Goal: Task Accomplishment & Management: Complete application form

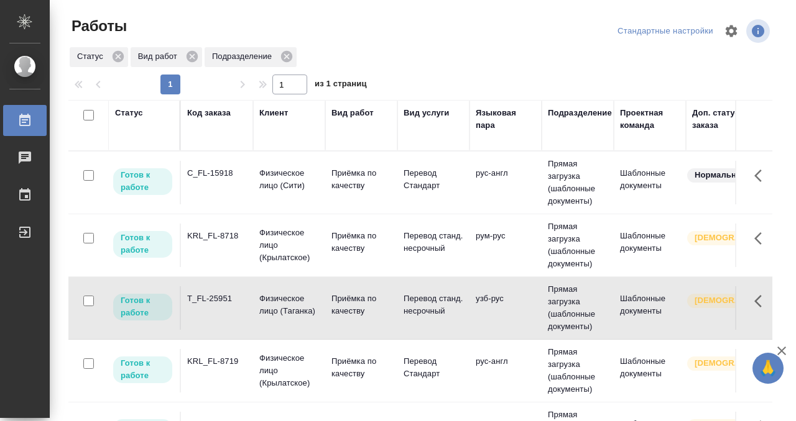
click at [231, 192] on td "C_FL-15918" at bounding box center [217, 183] width 72 height 44
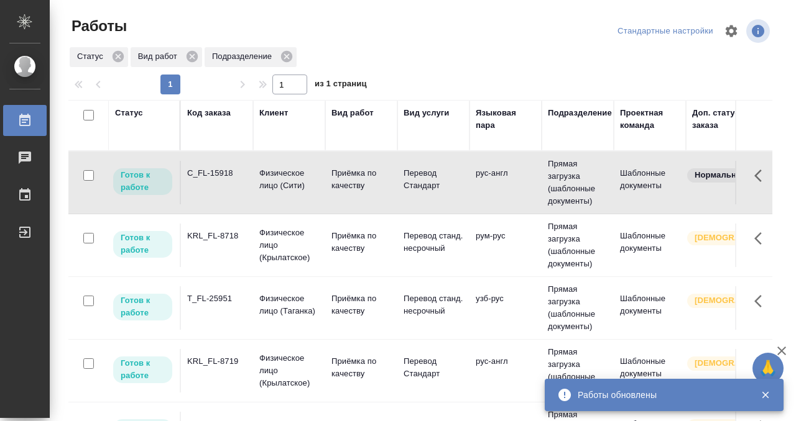
click at [224, 193] on td "C_FL-15918" at bounding box center [217, 183] width 72 height 44
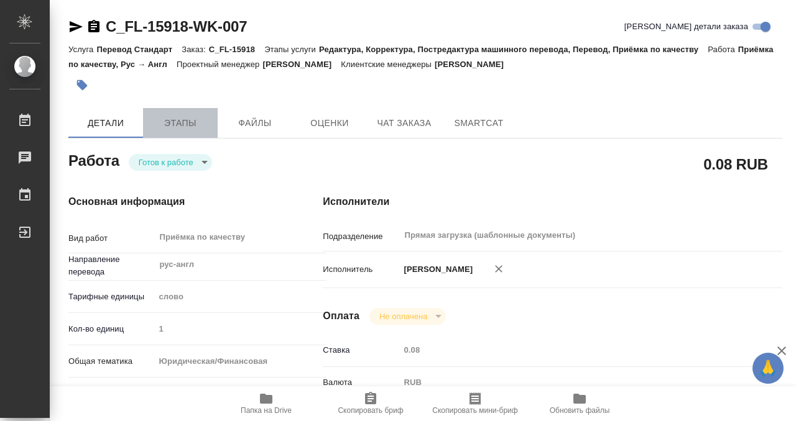
click at [170, 112] on button "Этапы" at bounding box center [180, 123] width 75 height 30
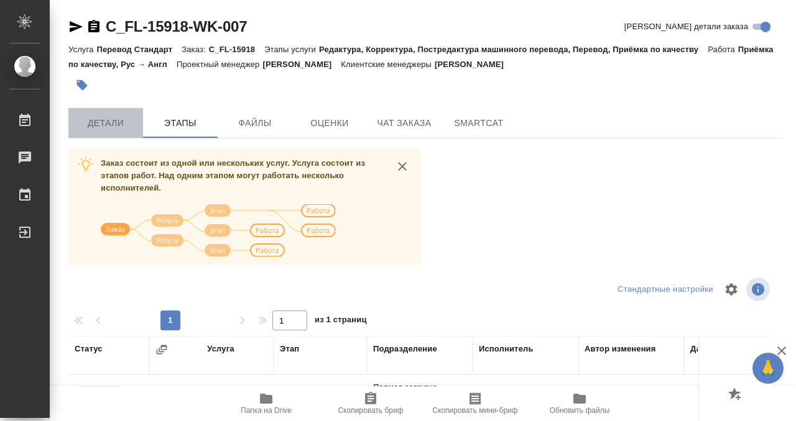
click at [109, 129] on span "Детали" at bounding box center [106, 124] width 60 height 16
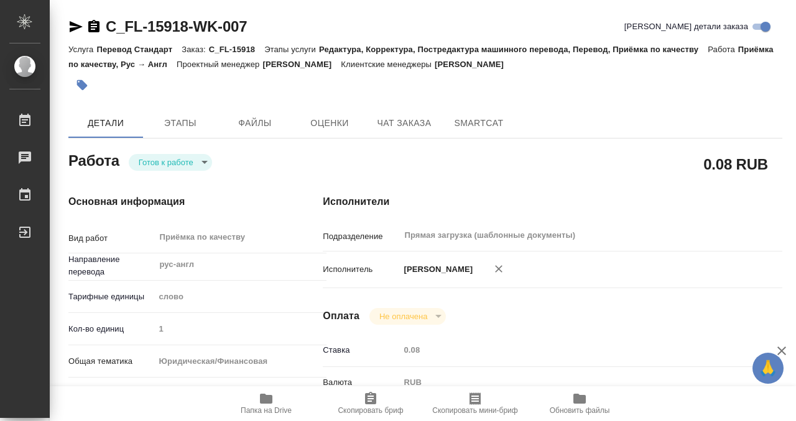
type textarea "x"
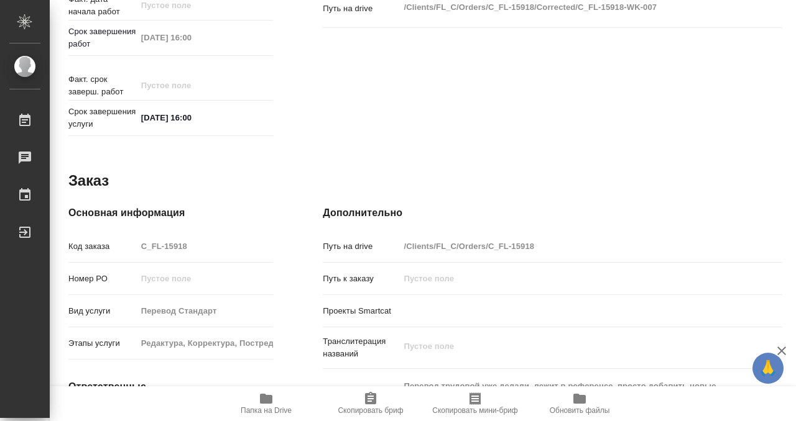
scroll to position [664, 0]
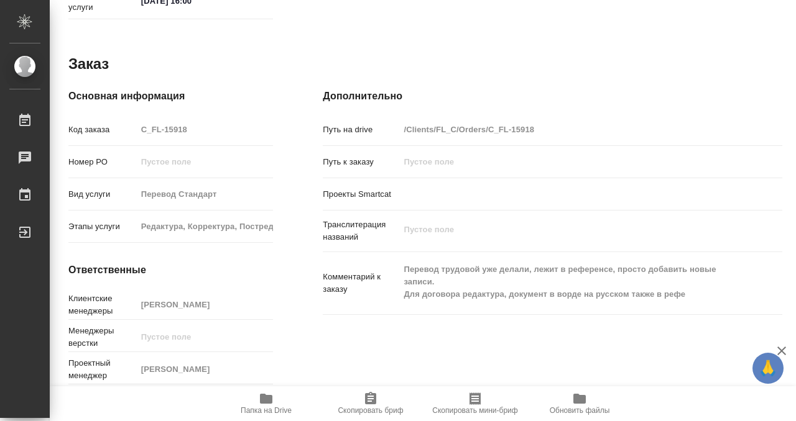
type textarea "x"
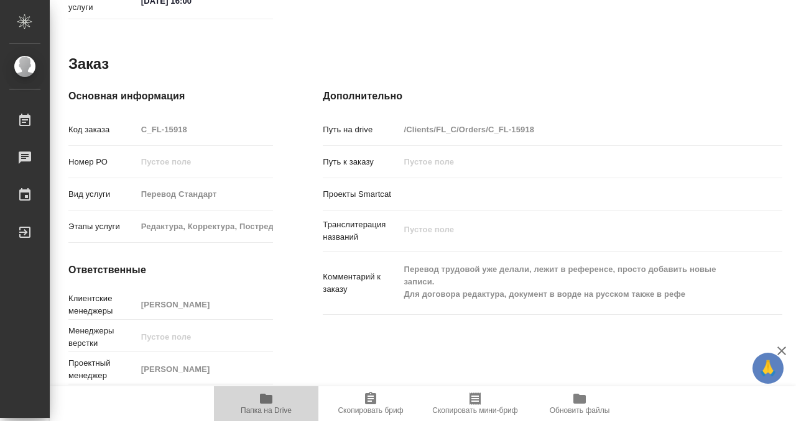
click at [265, 406] on icon "button" at bounding box center [266, 399] width 15 height 15
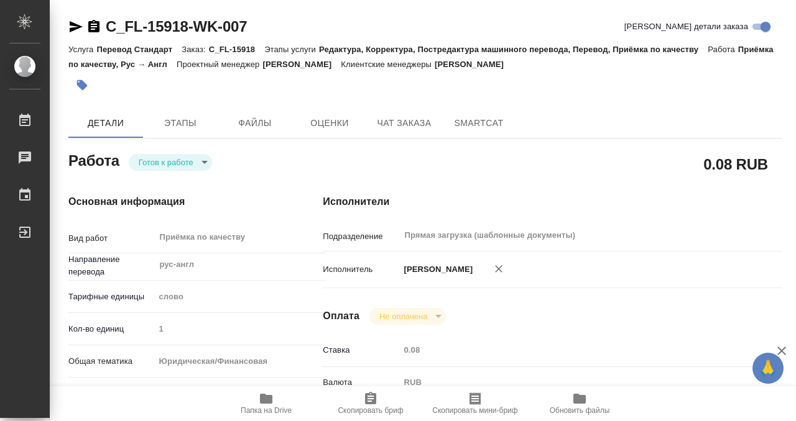
click at [91, 80] on button "button" at bounding box center [81, 84] width 27 height 27
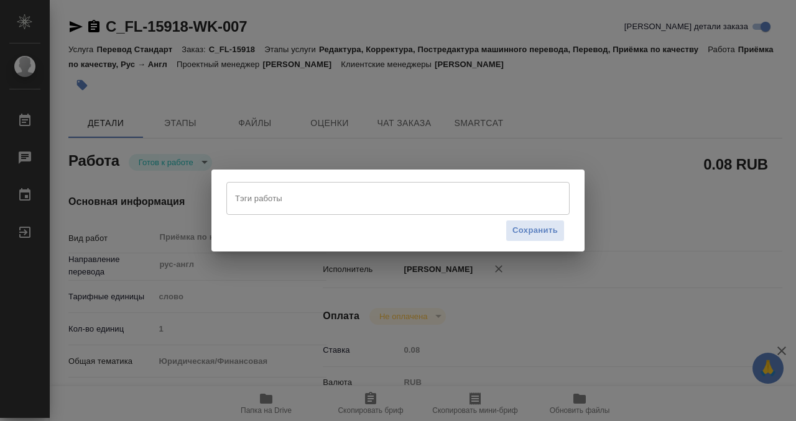
click at [315, 201] on input "Тэги работы" at bounding box center [386, 198] width 308 height 21
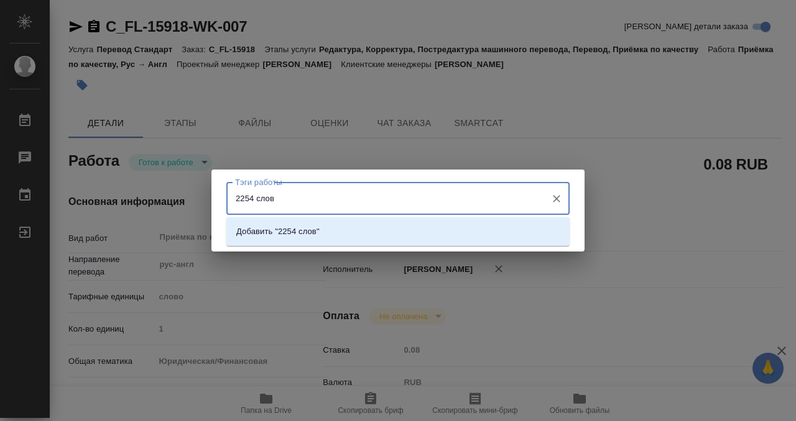
type input "2254 слова"
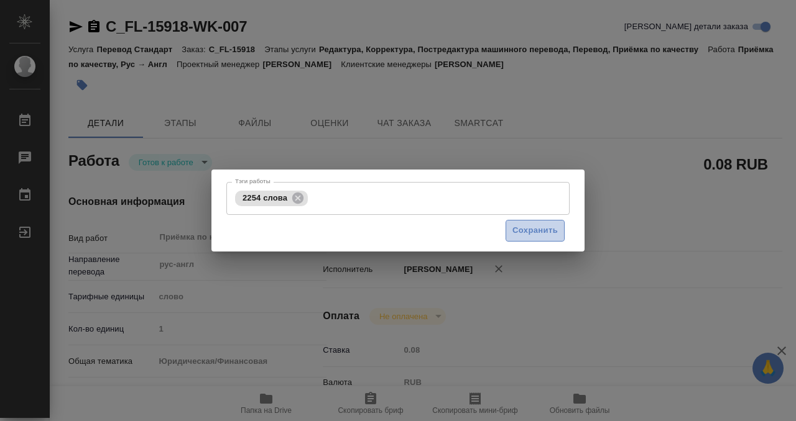
click at [549, 231] on span "Сохранить" at bounding box center [534, 231] width 45 height 14
type input "readyForWork"
type textarea "Приёмка по качеству"
type textarea "x"
type input "рус-англ"
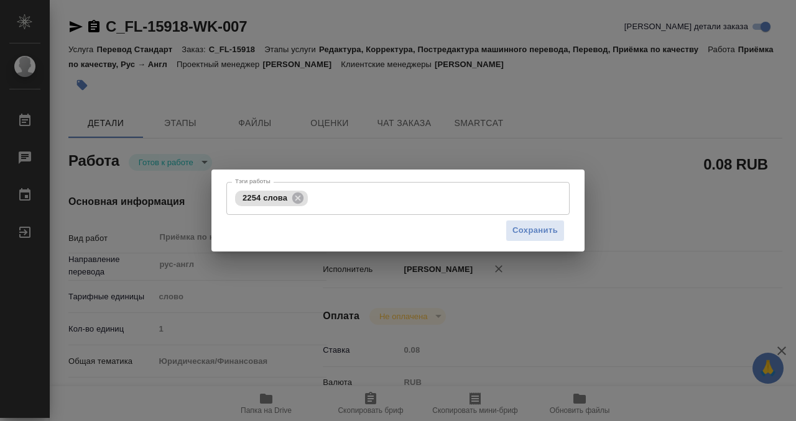
type input "5a8b1489cc6b4906c91bfd90"
type input "1"
type input "yr-fn"
type input "5f647205b73bc97568ca66bf"
checkbox input "true"
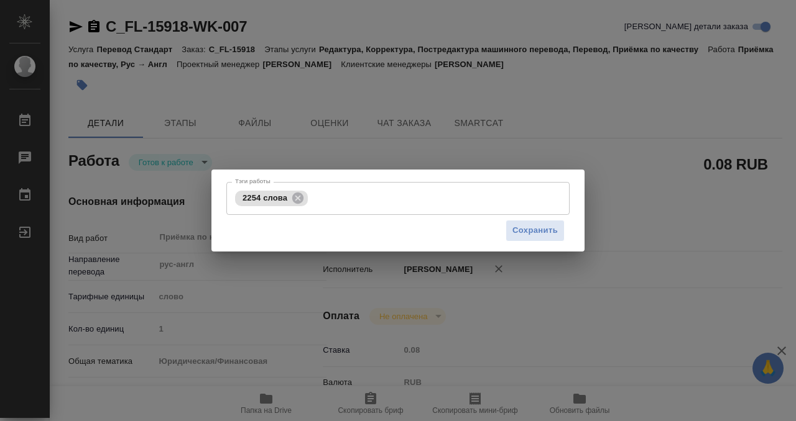
type input "[DATE] 12:39"
type input "[DATE] 16:00"
type input "Прямая загрузка (шаблонные документы)"
type input "notPayed"
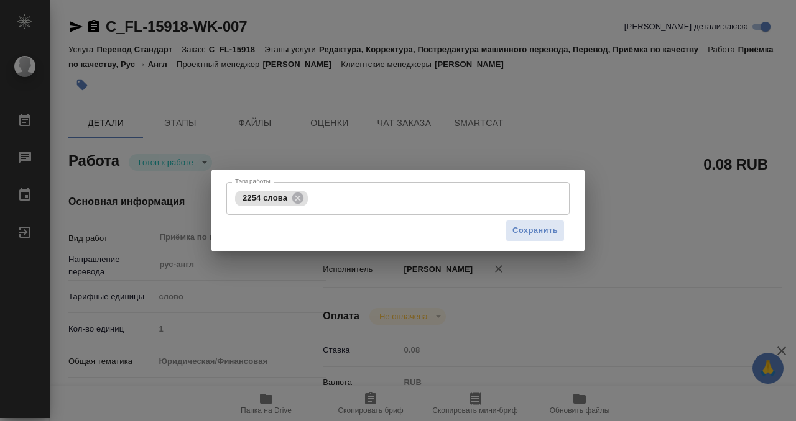
type input "0.08"
type input "RUB"
type input "[PERSON_NAME]"
type textarea "x"
type textarea "/Clients/FL_C/Orders/C_FL-15918/Corrected/C_FL-15918-WK-007"
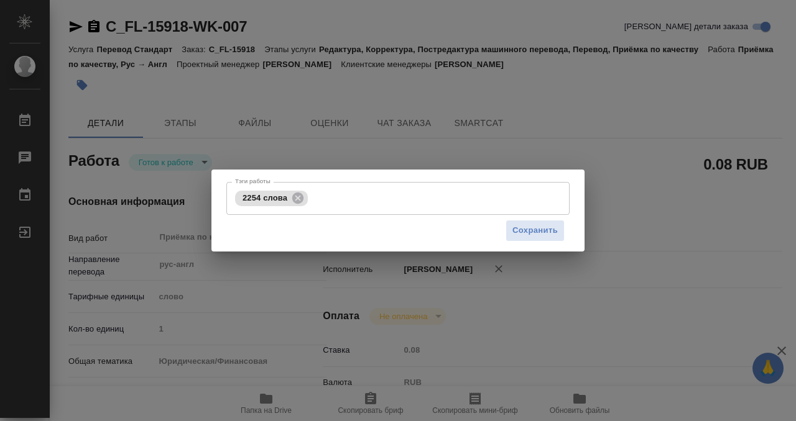
type textarea "x"
type input "C_FL-15918"
type input "Перевод Стандарт"
type input "Редактура, Корректура, Постредактура машинного перевода, Перевод, Приёмка по ка…"
type input "[PERSON_NAME]"
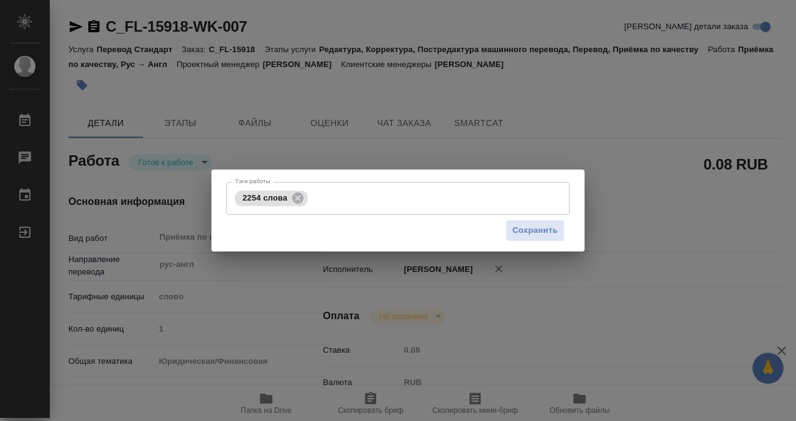
type input "/Clients/FL_C/Orders/C_FL-15918"
type textarea "x"
type textarea "Перевод трудовой уже делали, лежит в референсе, просто добавить новые записи. Д…"
type textarea "x"
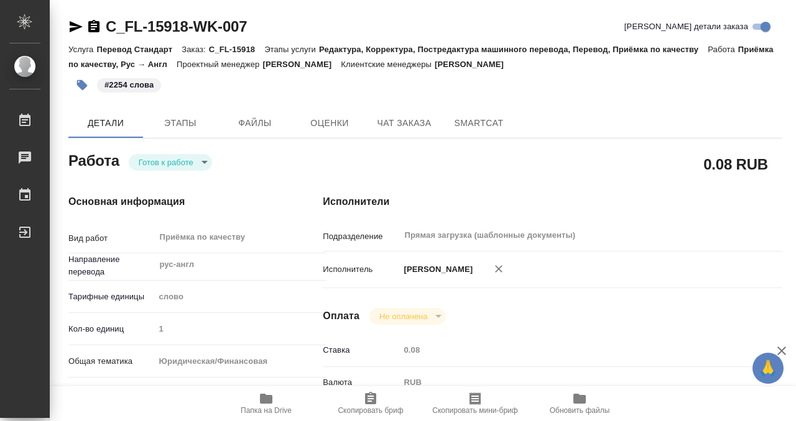
type textarea "x"
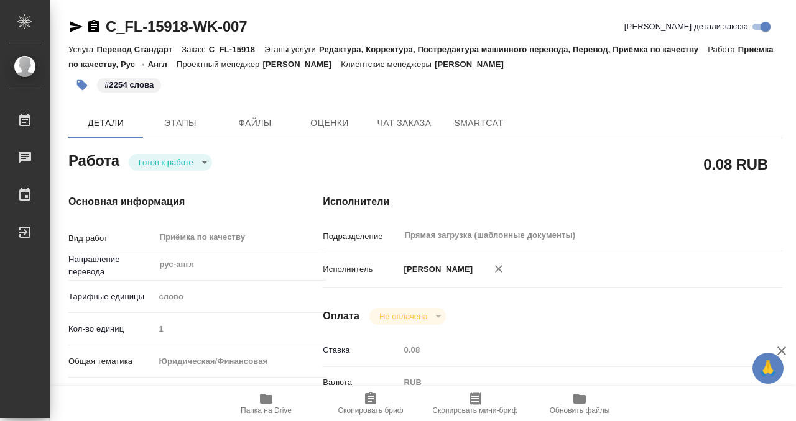
type textarea "x"
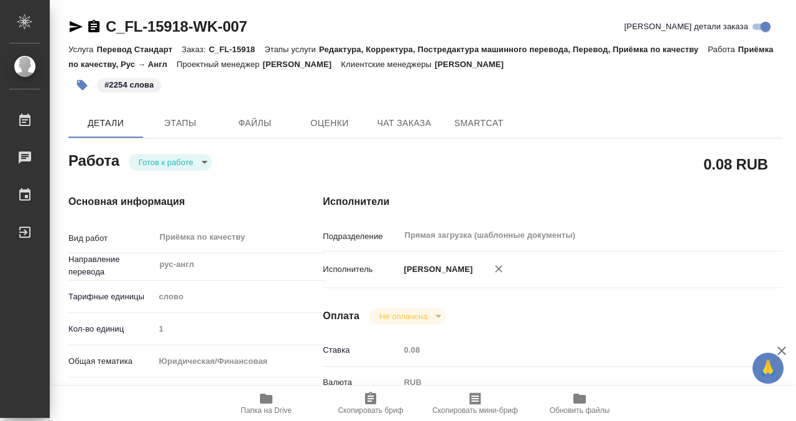
type textarea "x"
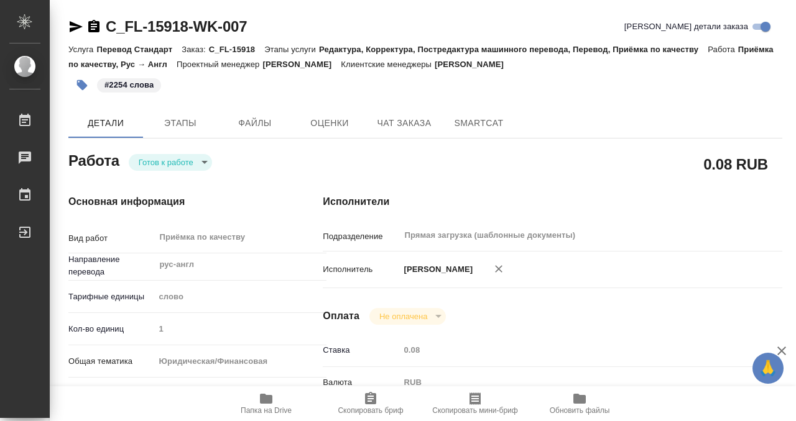
click at [94, 27] on icon "button" at bounding box center [93, 26] width 15 height 15
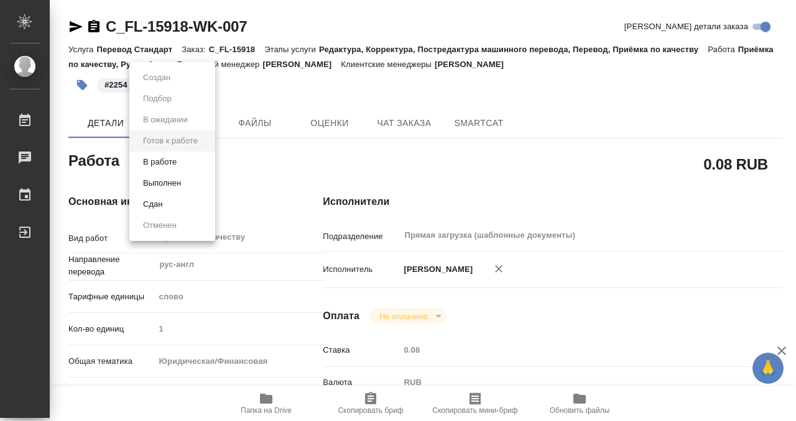
click at [169, 166] on button "В работе" at bounding box center [159, 162] width 41 height 14
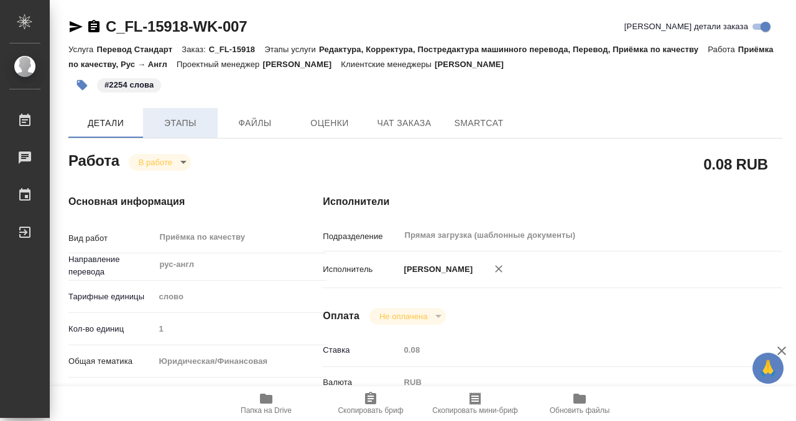
type textarea "x"
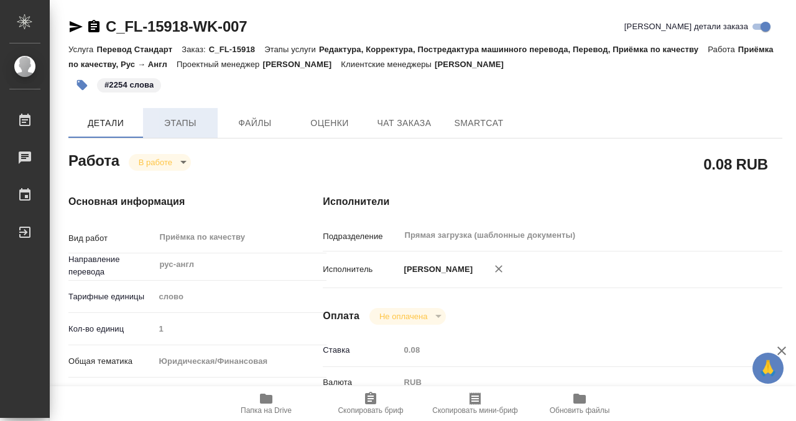
click at [173, 124] on span "Этапы" at bounding box center [180, 124] width 60 height 16
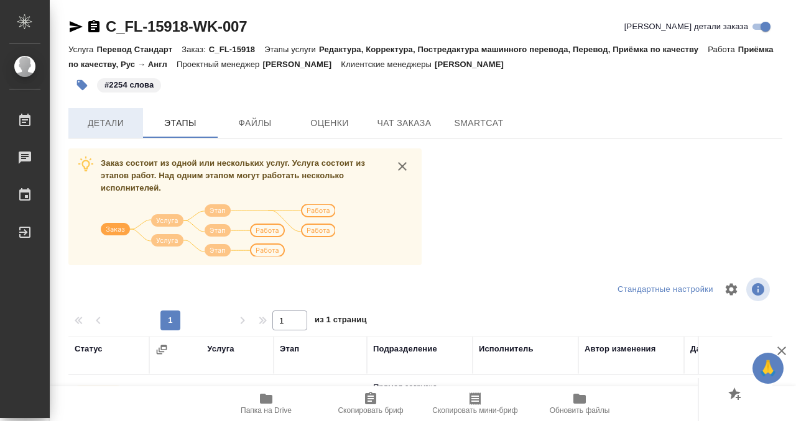
click at [109, 121] on span "Детали" at bounding box center [106, 124] width 60 height 16
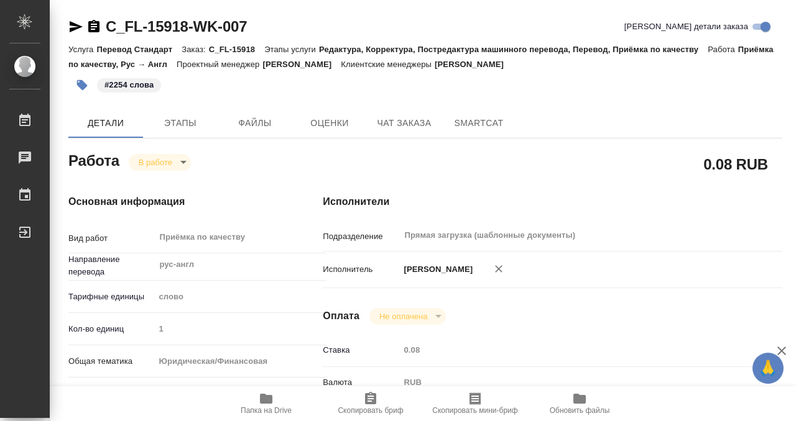
type textarea "x"
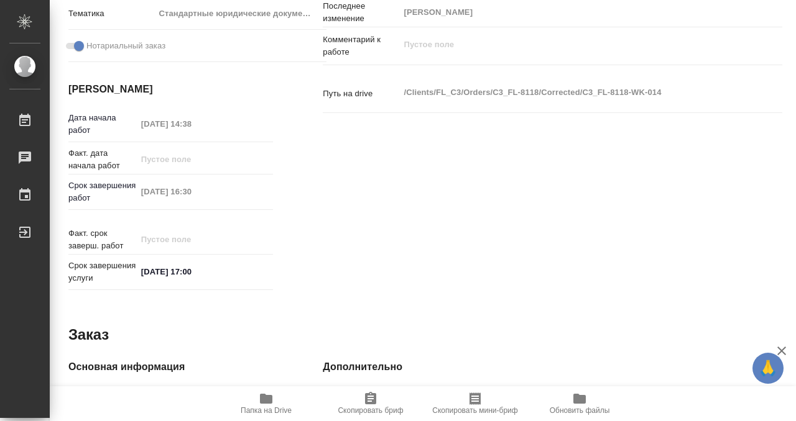
type textarea "x"
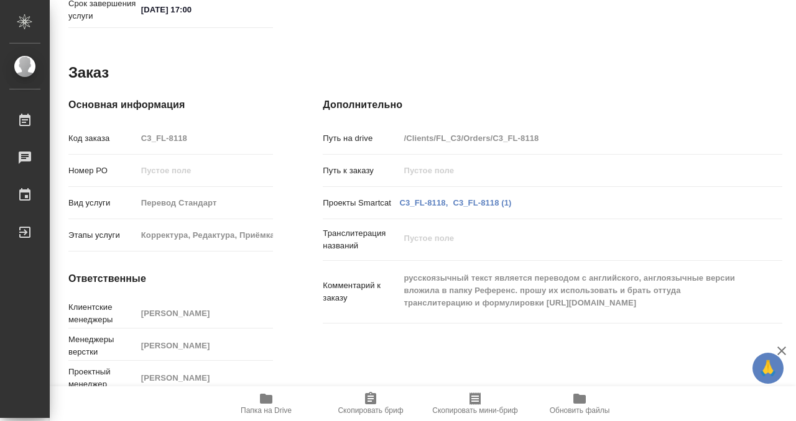
type textarea "x"
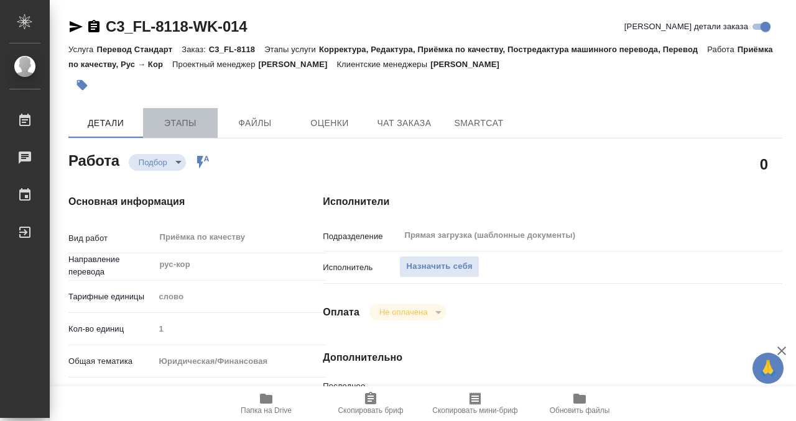
click at [173, 132] on button "Этапы" at bounding box center [180, 123] width 75 height 30
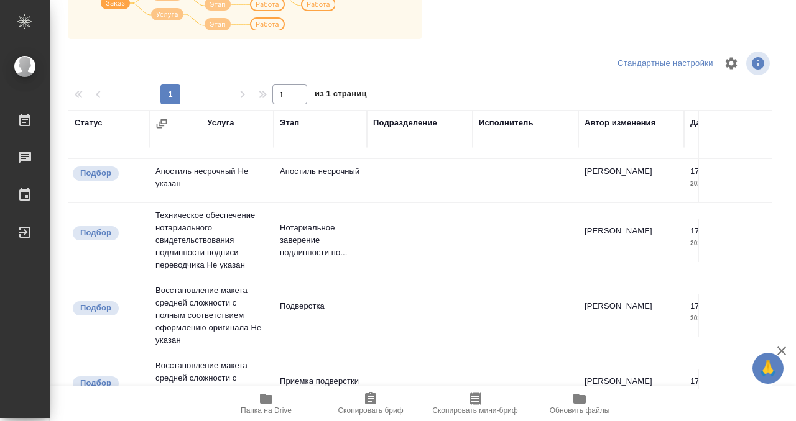
scroll to position [435, 0]
